Goal: Task Accomplishment & Management: Manage account settings

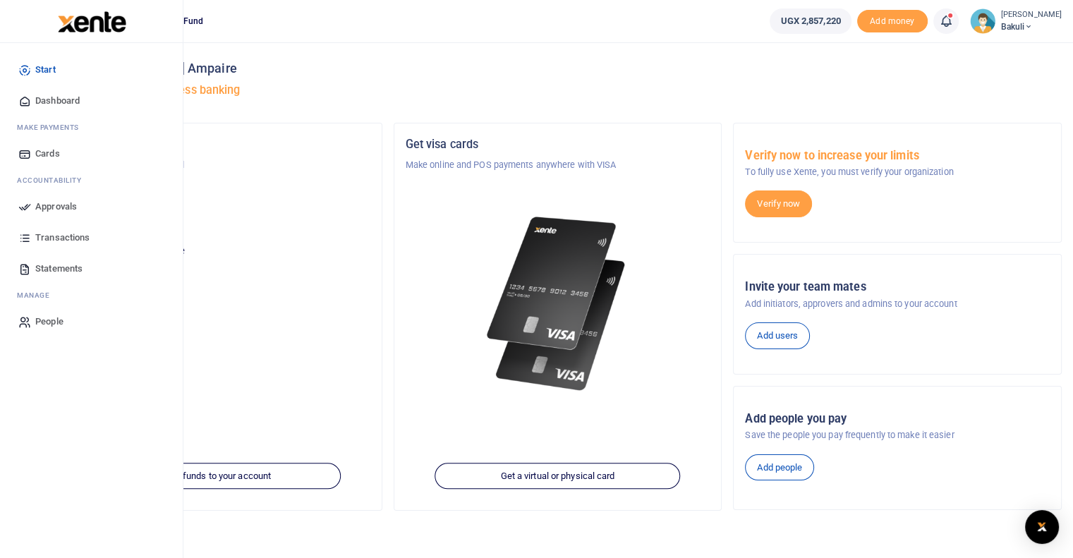
click at [33, 206] on link "Approvals" at bounding box center [91, 206] width 160 height 31
click at [22, 209] on icon at bounding box center [24, 206] width 13 height 13
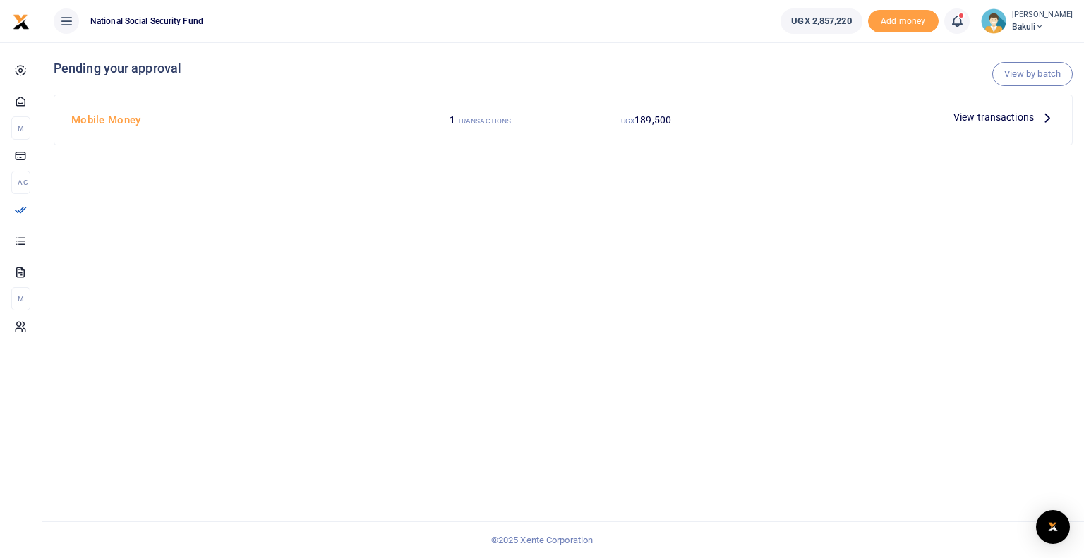
click at [1043, 118] on icon at bounding box center [1047, 117] width 16 height 16
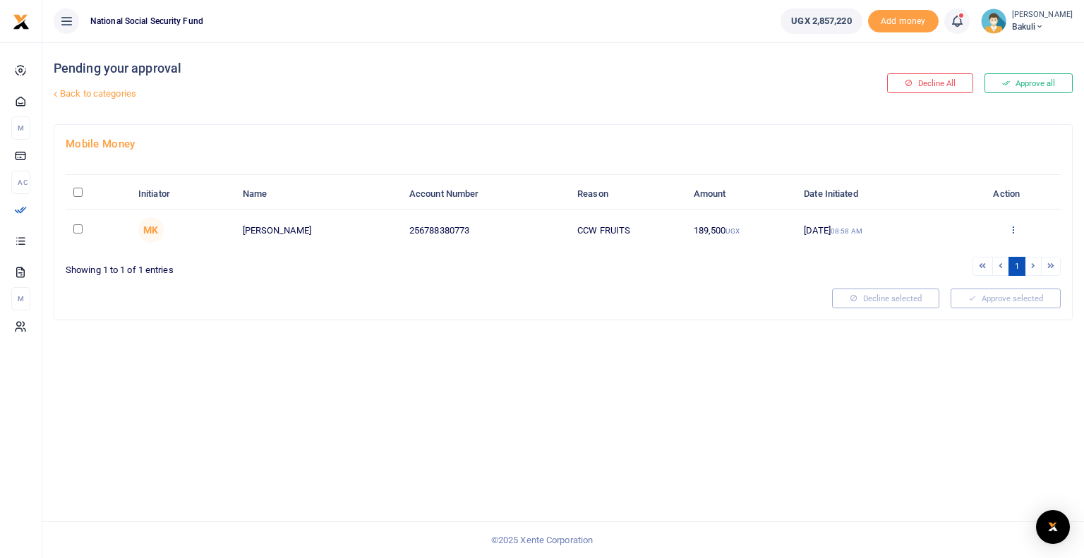
click at [1010, 224] on icon at bounding box center [1012, 229] width 9 height 10
click at [939, 250] on link "Approve" at bounding box center [961, 253] width 111 height 20
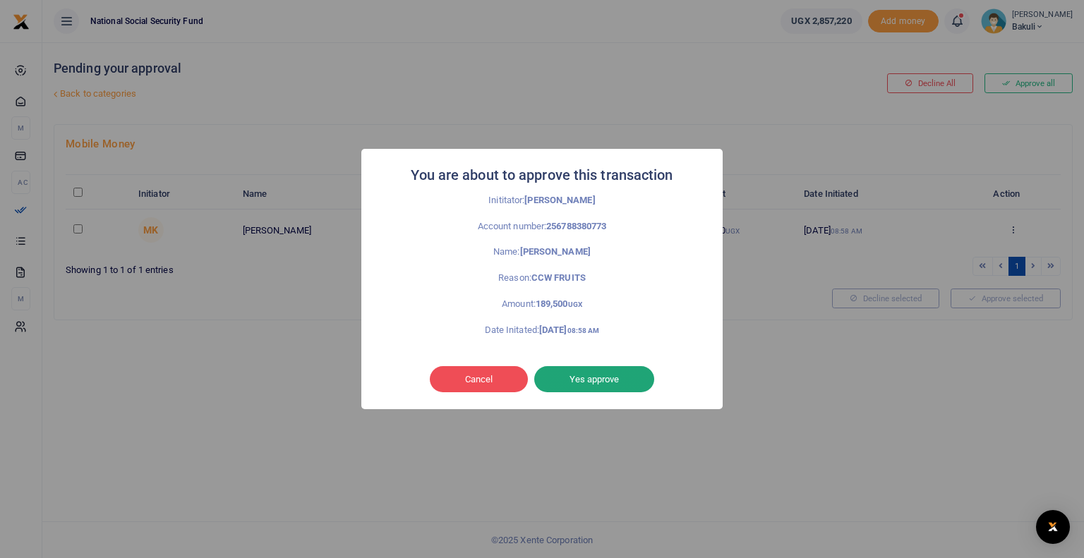
click at [591, 378] on button "Yes approve" at bounding box center [594, 379] width 120 height 27
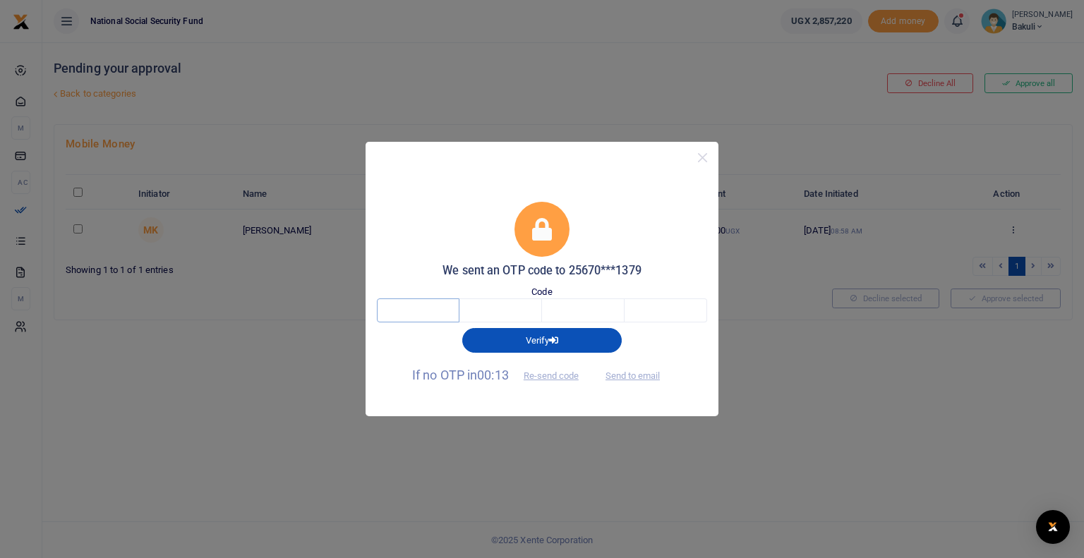
click at [417, 304] on input "text" at bounding box center [418, 310] width 83 height 24
type input "2"
type input "9"
type input "3"
